Goal: Answer question/provide support

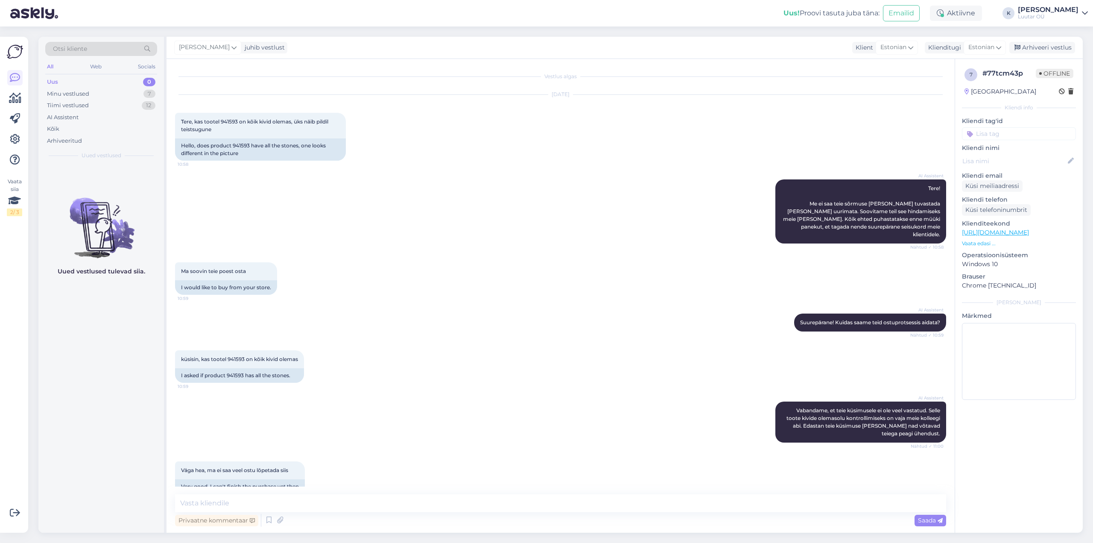
scroll to position [193, 0]
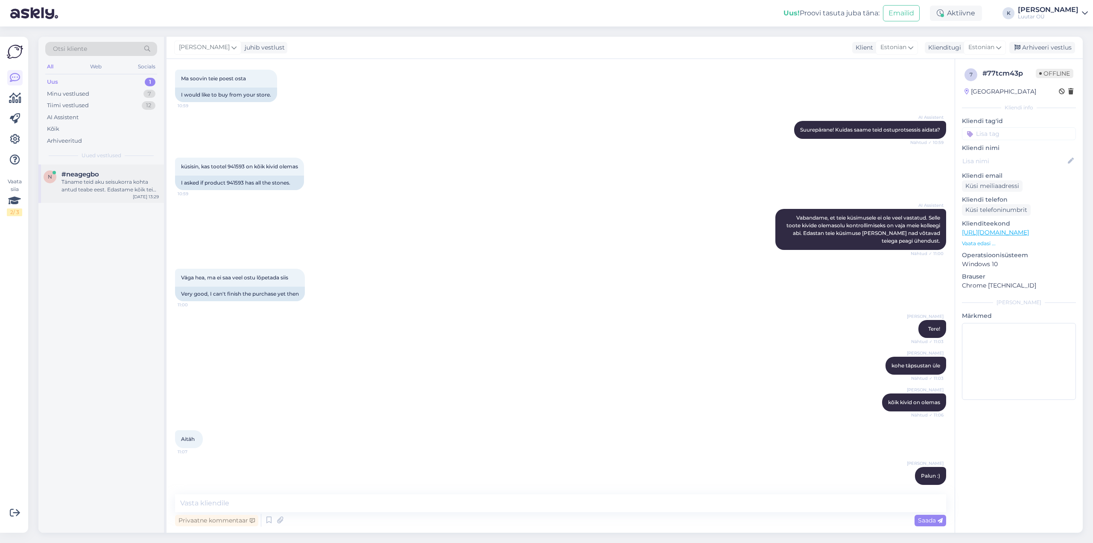
click at [85, 191] on div "Täname teid aku seisukorra kohta antud teabe eest. Edastame kõik teie poolt esi…" at bounding box center [109, 185] width 97 height 15
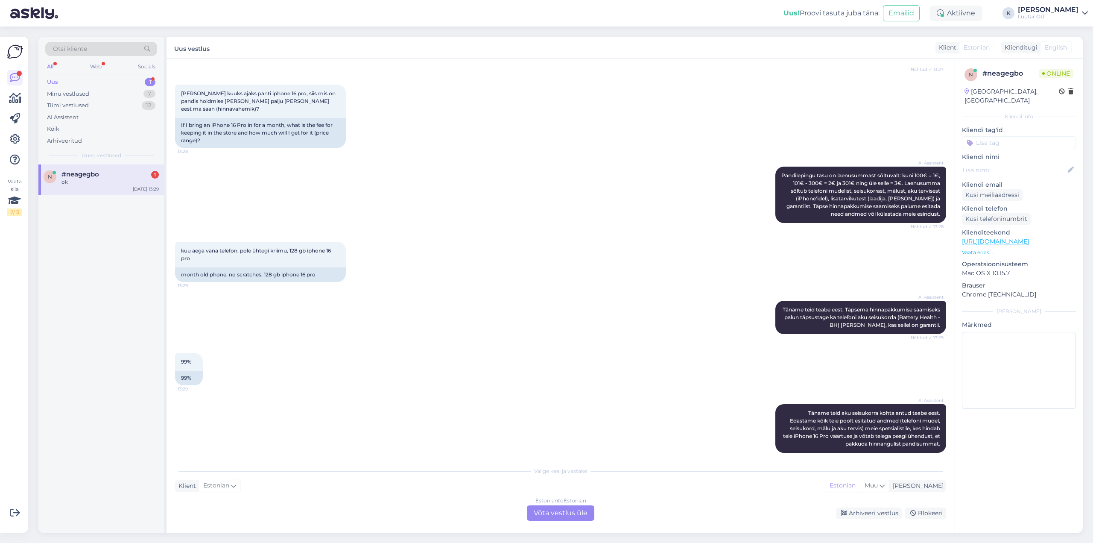
scroll to position [167, 0]
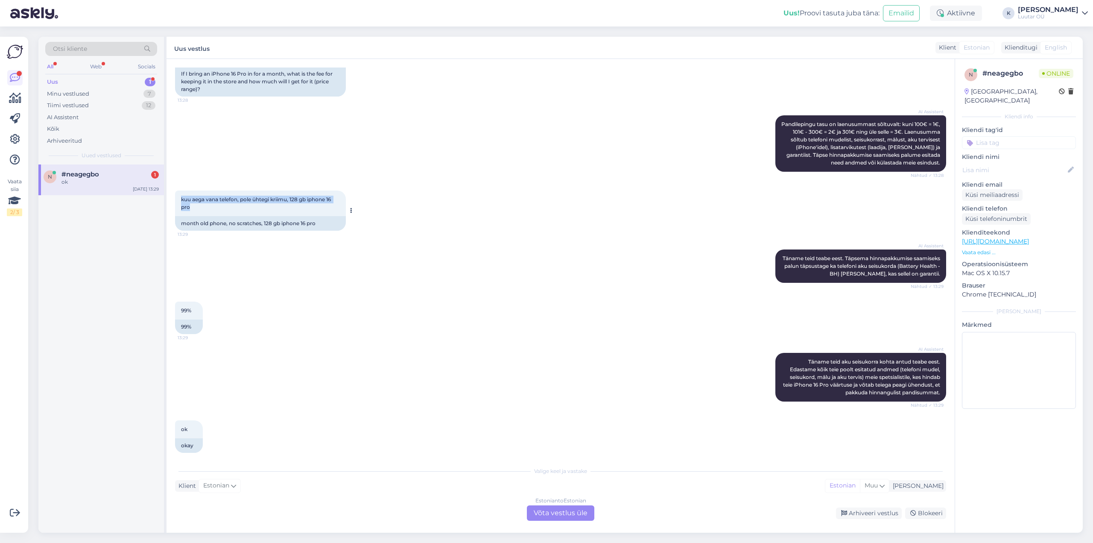
drag, startPoint x: 181, startPoint y: 190, endPoint x: 190, endPoint y: 201, distance: 14.9
click at [190, 201] on div "kuu aega vana telefon, pole ühtegi kriimu, 128 gb iphone 16 pro 13:29" at bounding box center [260, 203] width 171 height 26
copy span "kuu aega vana telefon, pole ühtegi kriimu, 128 gb iphone 16 pro"
click at [525, 256] on div "AI Assistent [PERSON_NAME] teid teabe eest. Täpsema hinnapakkumise saamiseks pa…" at bounding box center [560, 266] width 771 height 52
click at [542, 511] on div "Estonian to Estonian Võta vestlus üle" at bounding box center [560, 512] width 67 height 15
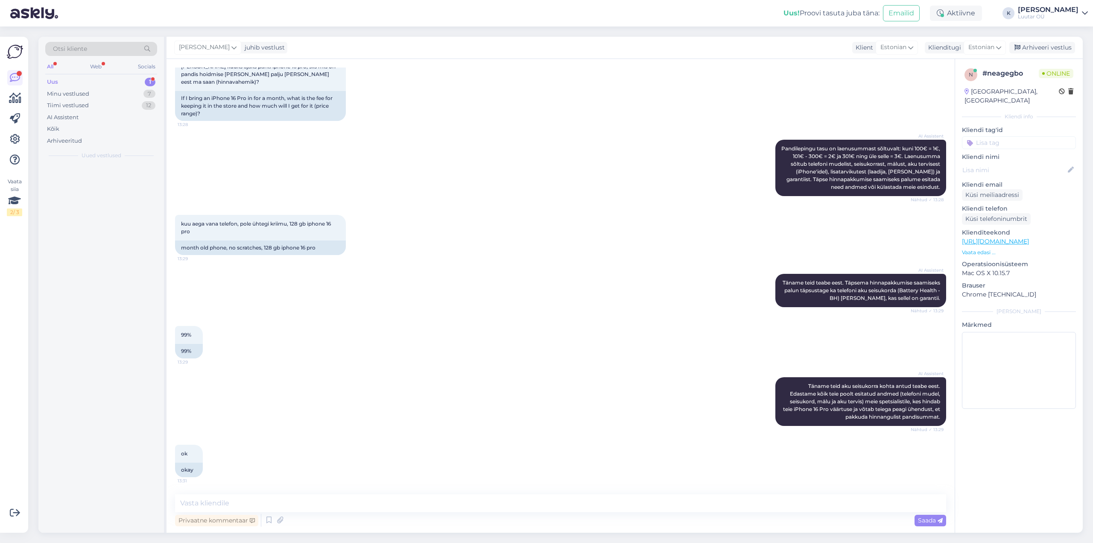
scroll to position [135, 0]
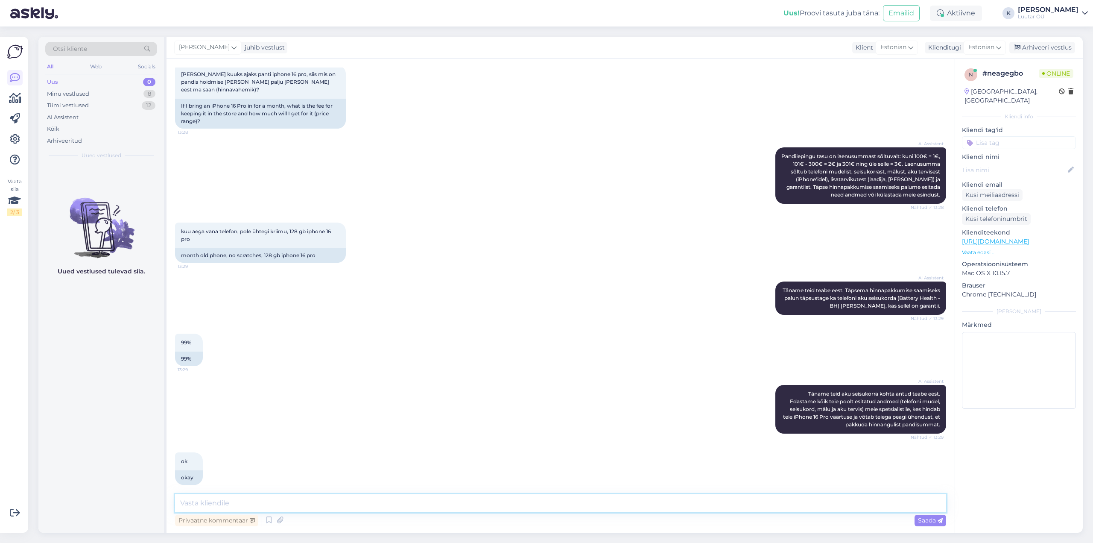
click at [435, 505] on textarea at bounding box center [560, 503] width 771 height 18
type textarea "Tere!"
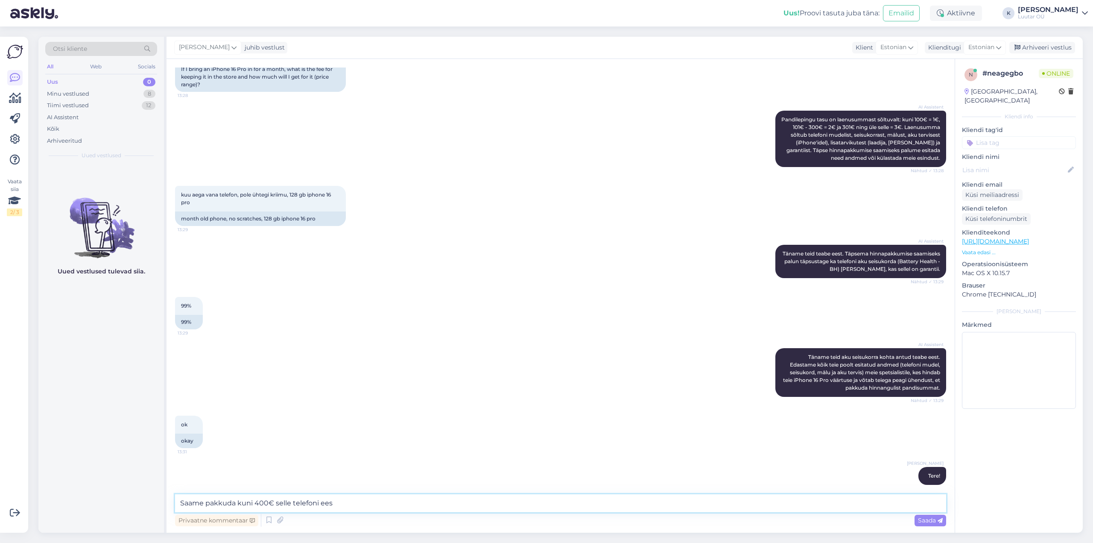
type textarea "Saame pakkuda kuni 400€ selle telefoni eest"
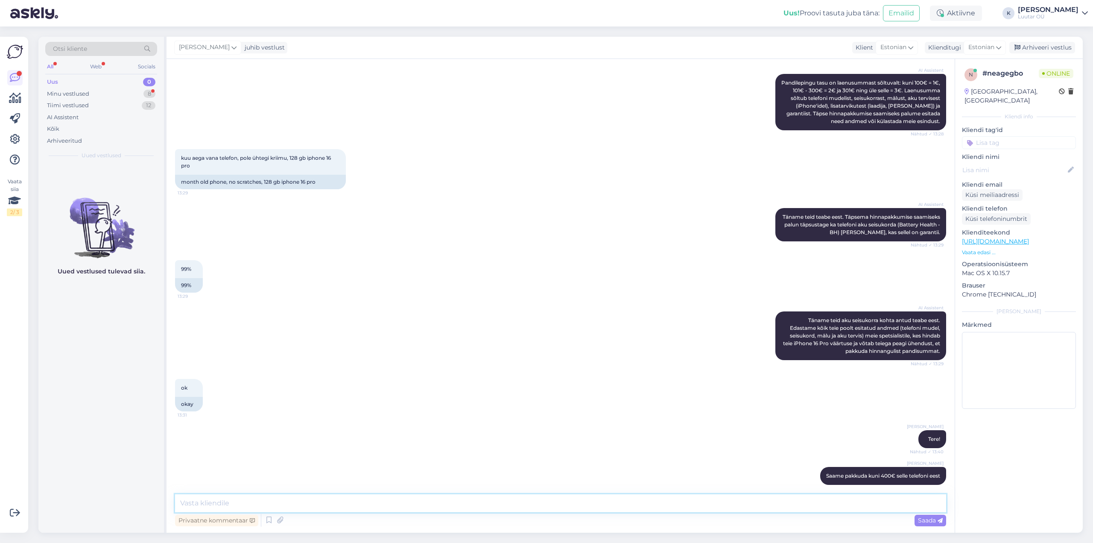
scroll to position [245, 0]
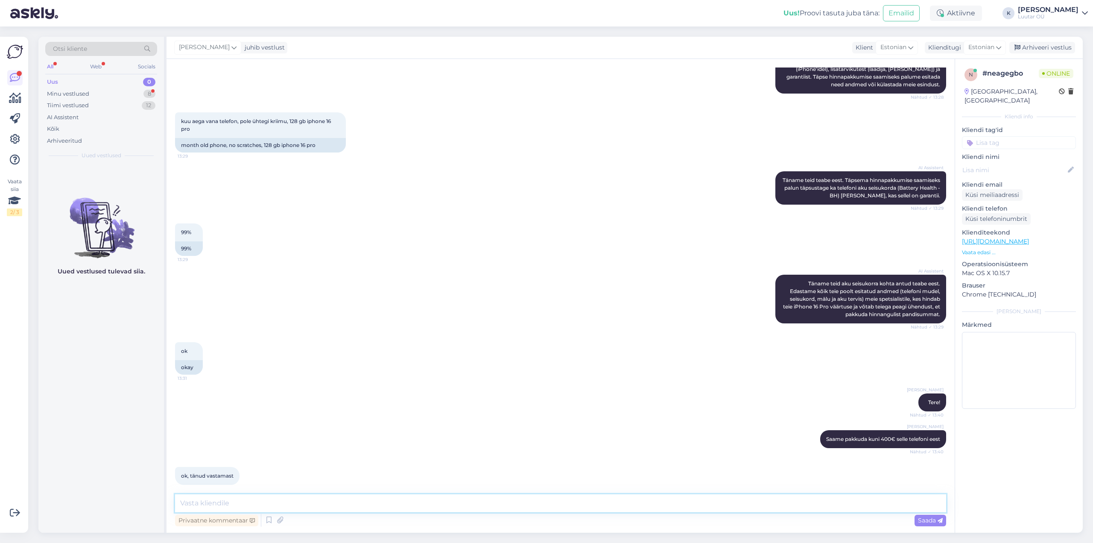
click at [240, 502] on textarea at bounding box center [560, 503] width 771 height 18
type textarea "Palun :)"
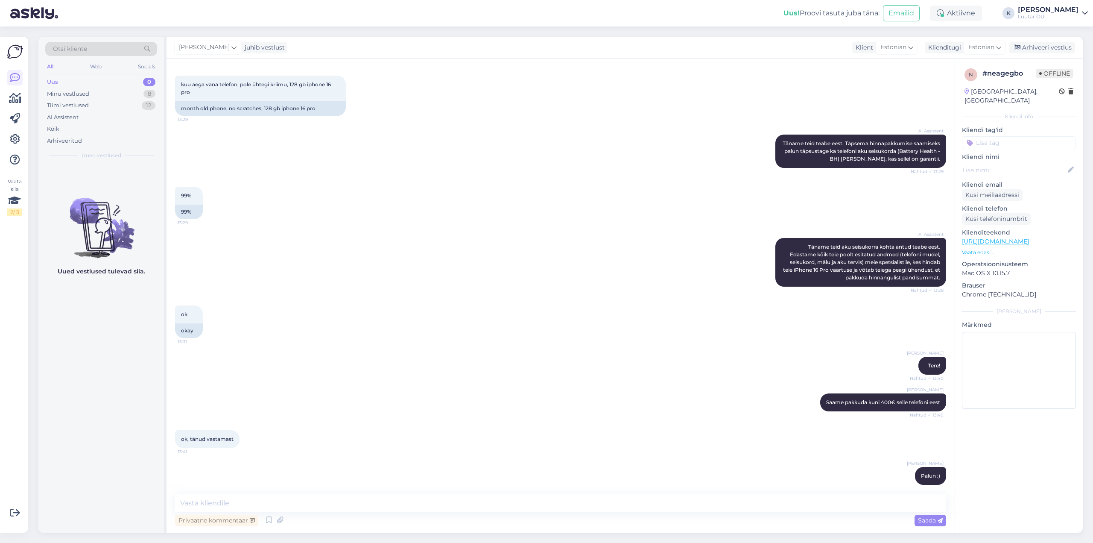
click at [1066, 10] on div "[PERSON_NAME]" at bounding box center [1048, 9] width 61 height 7
click at [999, 74] on div "Logi välja" at bounding box center [1012, 72] width 152 height 15
